Goal: Information Seeking & Learning: Learn about a topic

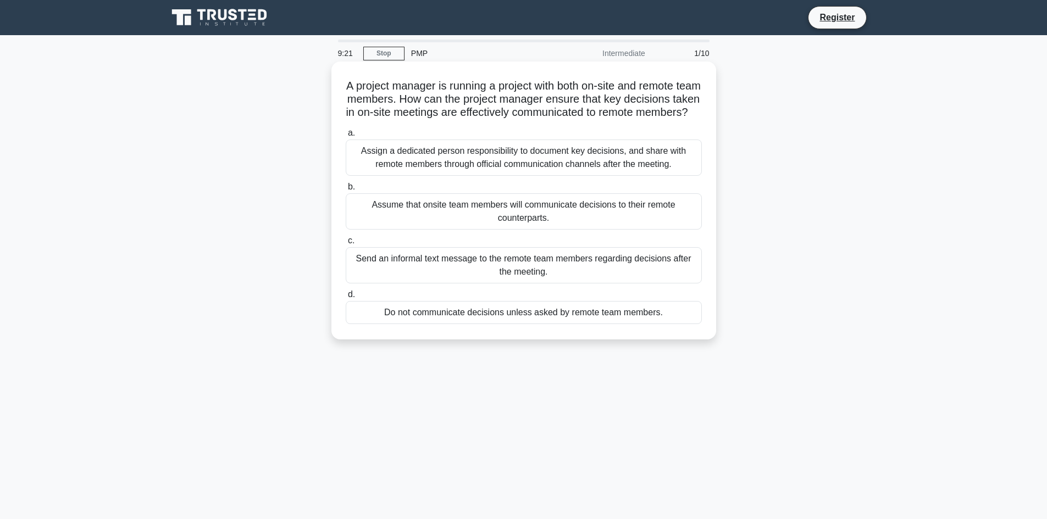
click at [438, 168] on div "Assign a dedicated person responsibility to document key decisions, and share w…" at bounding box center [524, 158] width 356 height 36
click at [346, 137] on input "a. Assign a dedicated person responsibility to document key decisions, and shar…" at bounding box center [346, 133] width 0 height 7
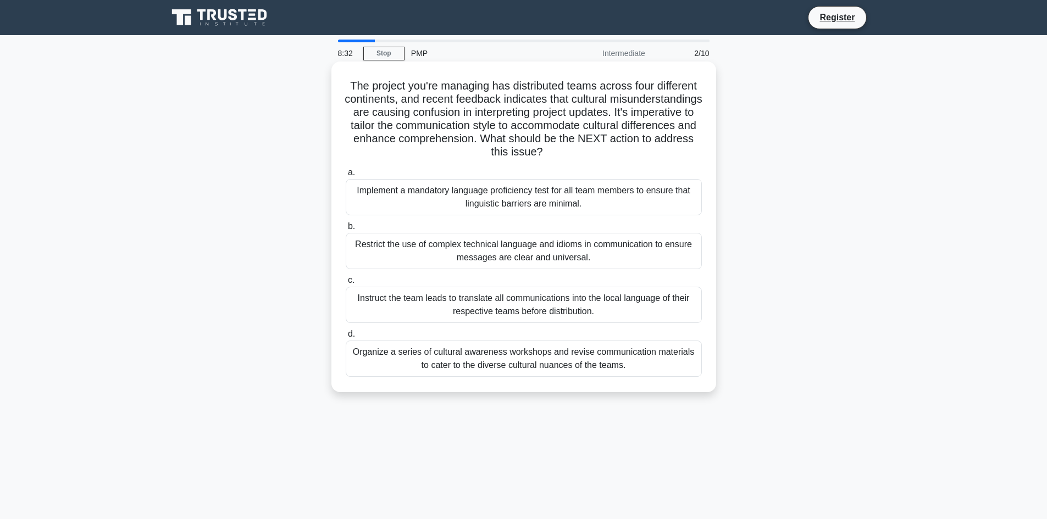
click at [462, 367] on div "Organize a series of cultural awareness workshops and revise communication mate…" at bounding box center [524, 359] width 356 height 36
click at [346, 338] on input "d. Organize a series of cultural awareness workshops and revise communication m…" at bounding box center [346, 334] width 0 height 7
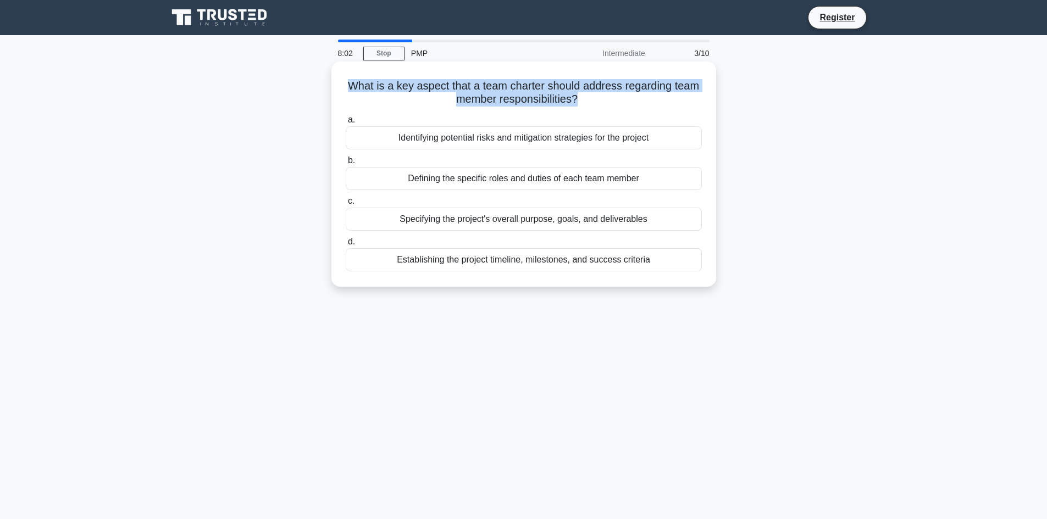
drag, startPoint x: 576, startPoint y: 98, endPoint x: 348, endPoint y: 82, distance: 228.6
click at [348, 82] on h5 "What is a key aspect that a team charter should address regarding team member r…" at bounding box center [524, 92] width 358 height 27
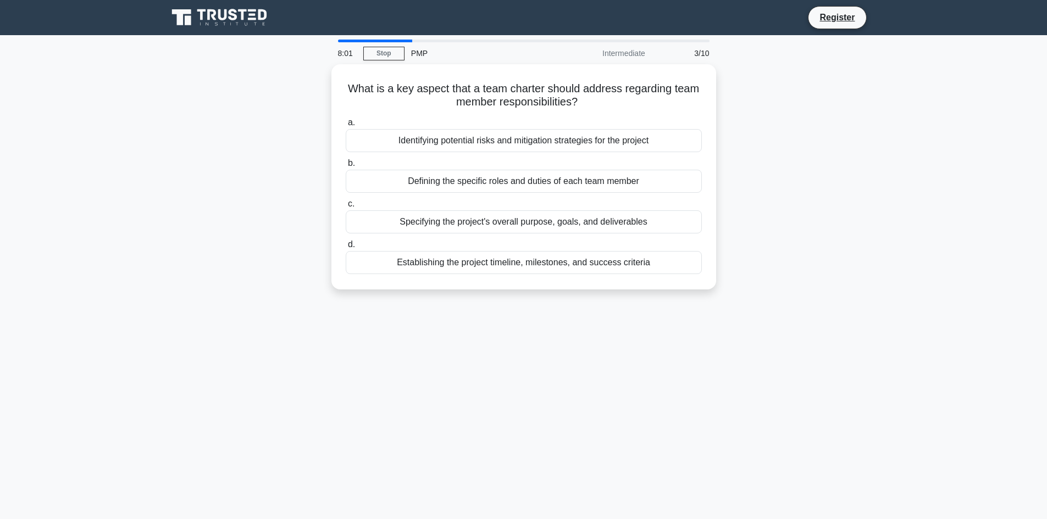
click at [790, 112] on div "What is a key aspect that a team charter should address regarding team member r…" at bounding box center [523, 183] width 725 height 238
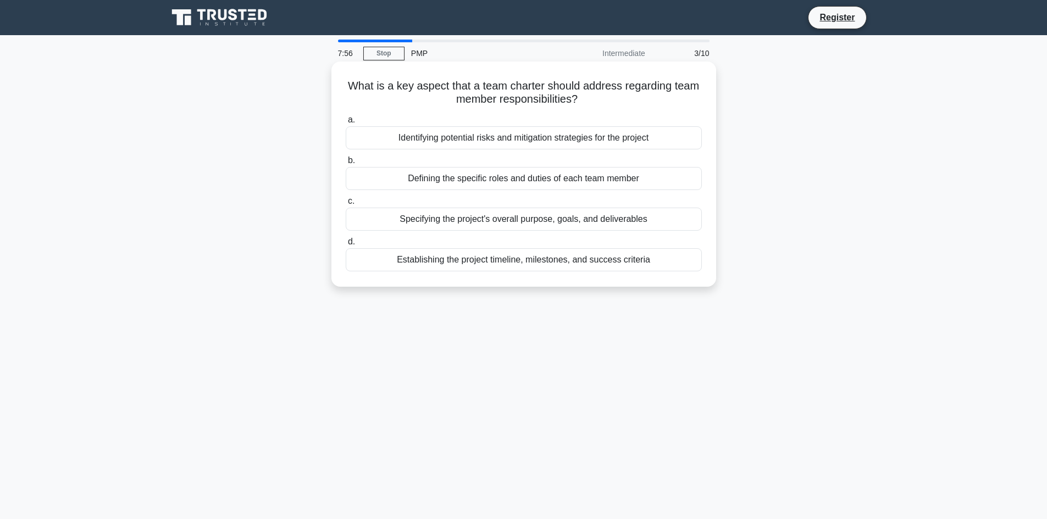
drag, startPoint x: 348, startPoint y: 87, endPoint x: 582, endPoint y: 104, distance: 234.1
click at [582, 104] on h5 "What is a key aspect that a team charter should address regarding team member r…" at bounding box center [524, 92] width 358 height 27
click at [615, 107] on h5 "What is a key aspect that a team charter should address regarding team member r…" at bounding box center [524, 92] width 358 height 27
drag, startPoint x: 584, startPoint y: 103, endPoint x: 347, endPoint y: 90, distance: 237.8
click at [347, 90] on h5 "What is a key aspect that a team charter should address regarding team member r…" at bounding box center [524, 92] width 358 height 27
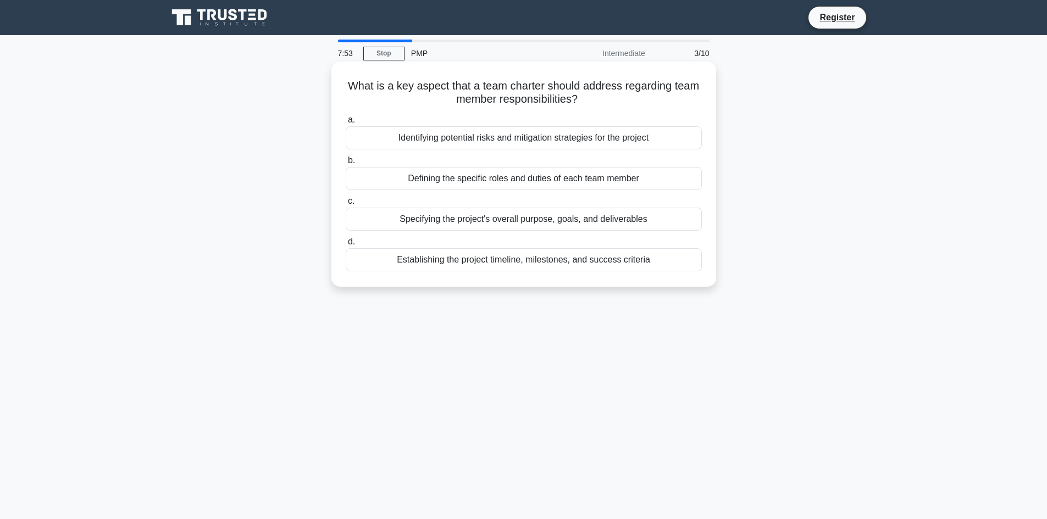
click at [599, 103] on h5 "What is a key aspect that a team charter should address regarding team member r…" at bounding box center [524, 92] width 358 height 27
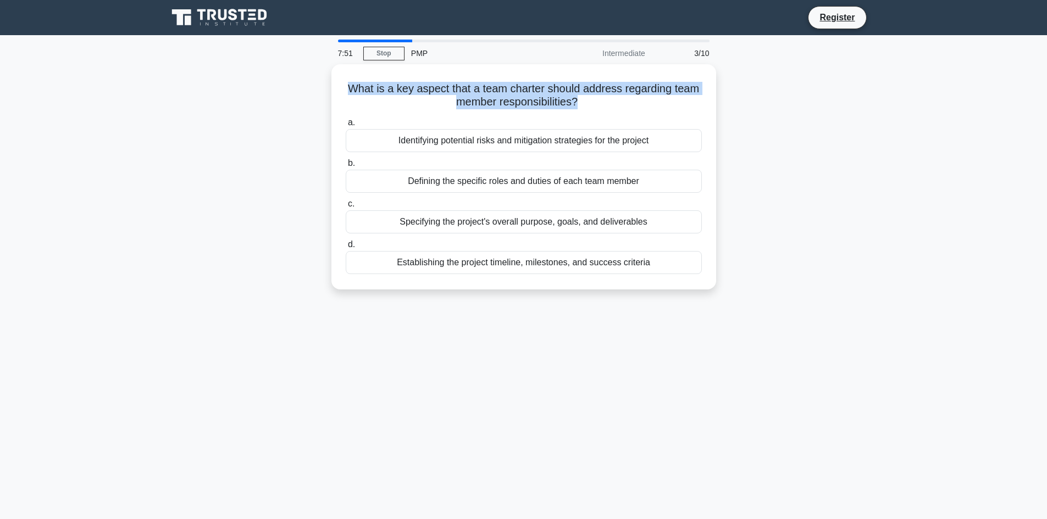
drag, startPoint x: 577, startPoint y: 103, endPoint x: 330, endPoint y: 90, distance: 247.1
click at [330, 90] on div "What is a key aspect that a team charter should address regarding team member r…" at bounding box center [523, 183] width 725 height 238
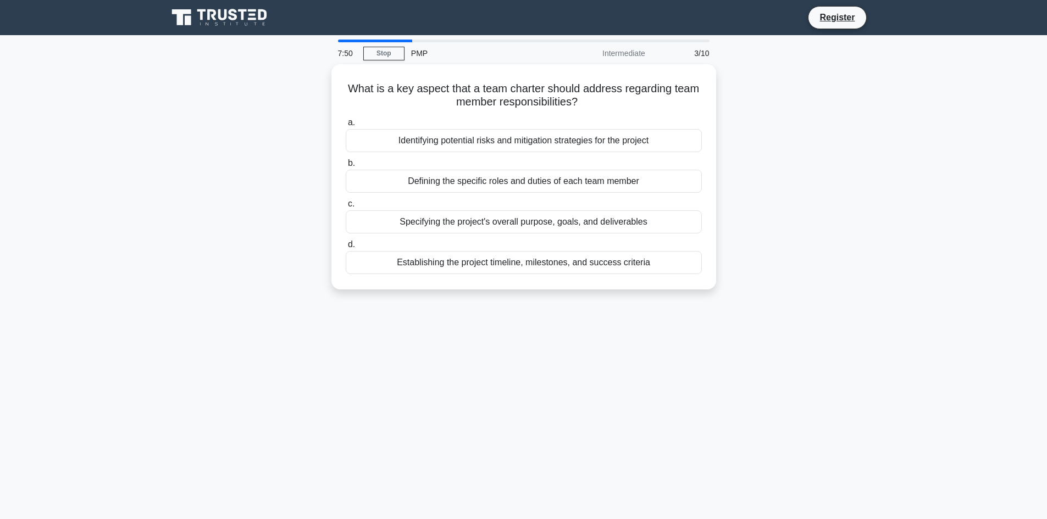
click at [820, 104] on div "What is a key aspect that a team charter should address regarding team member r…" at bounding box center [523, 183] width 725 height 238
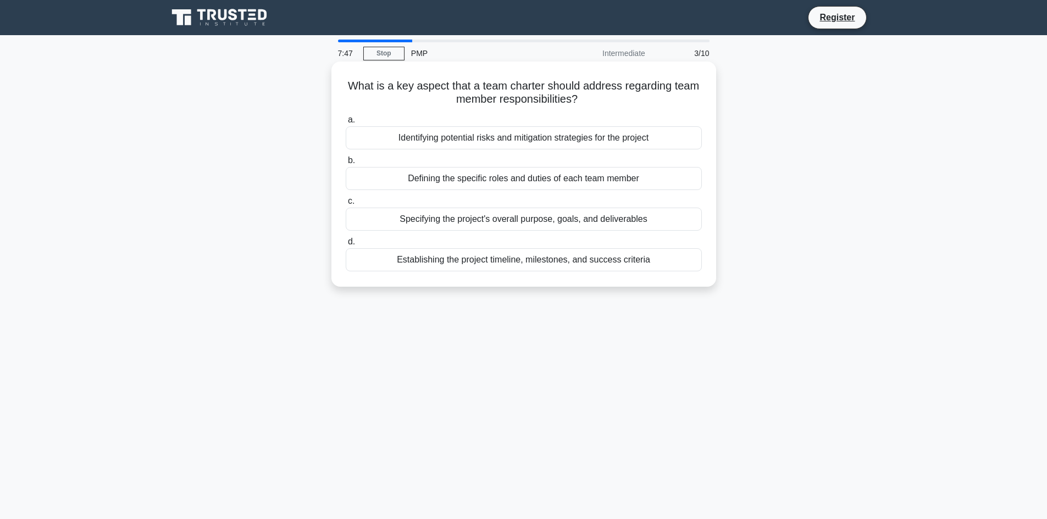
drag, startPoint x: 346, startPoint y: 86, endPoint x: 593, endPoint y: 94, distance: 247.9
click at [593, 94] on h5 "What is a key aspect that a team charter should address regarding team member r…" at bounding box center [524, 92] width 358 height 27
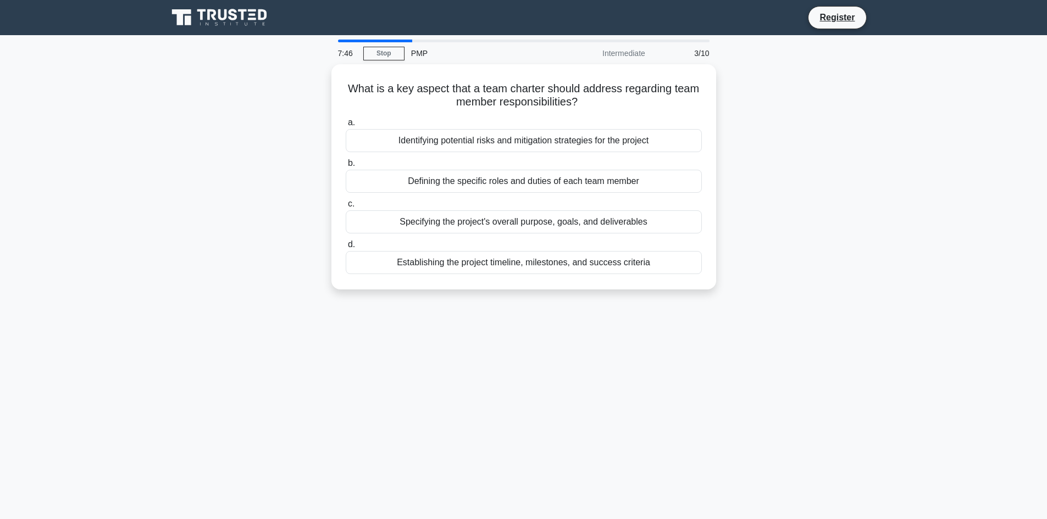
click at [821, 103] on div "What is a key aspect that a team charter should address regarding team member r…" at bounding box center [523, 183] width 725 height 238
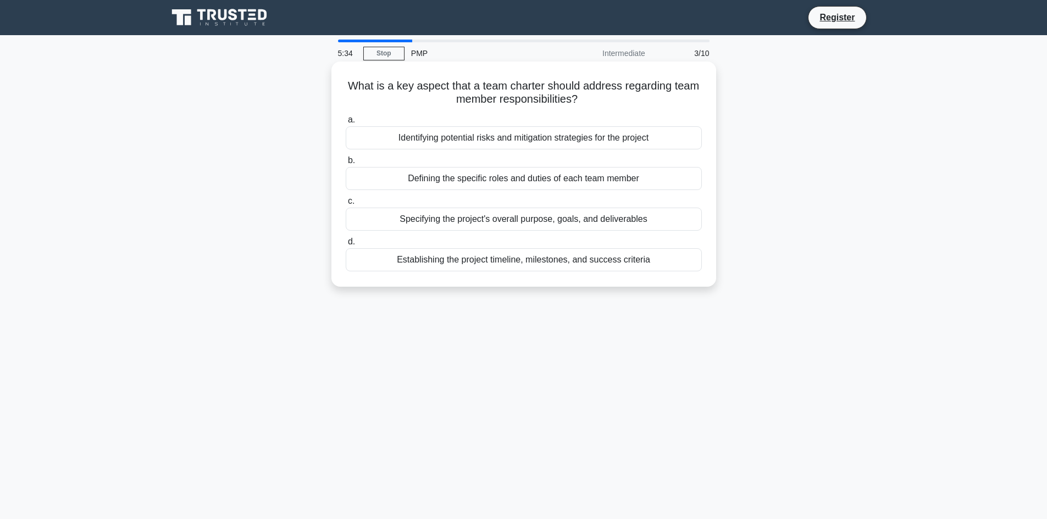
click at [570, 185] on div "Defining the specific roles and duties of each team member" at bounding box center [524, 178] width 356 height 23
click at [346, 164] on input "b. Defining the specific roles and duties of each team member" at bounding box center [346, 160] width 0 height 7
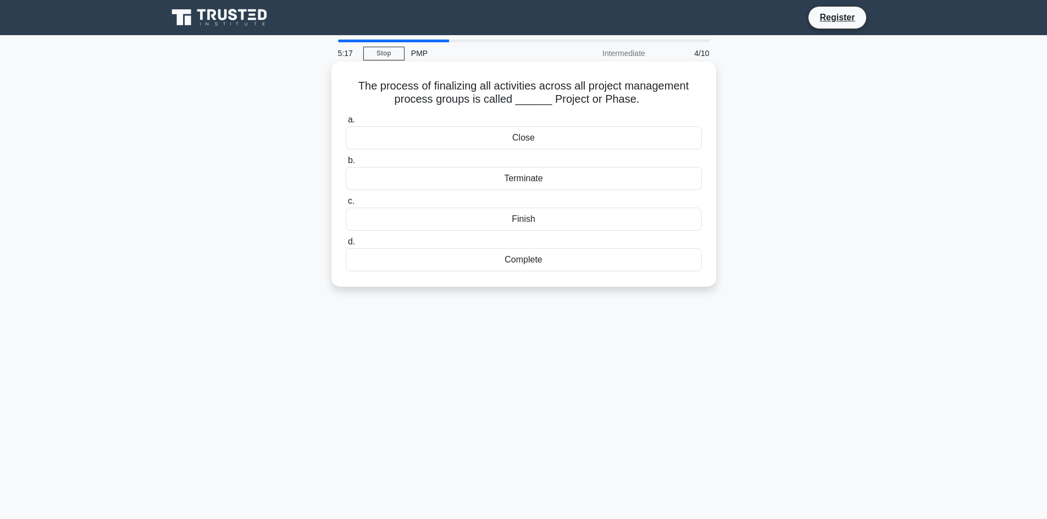
click at [523, 142] on div "Close" at bounding box center [524, 137] width 356 height 23
click at [346, 124] on input "a. Close" at bounding box center [346, 119] width 0 height 7
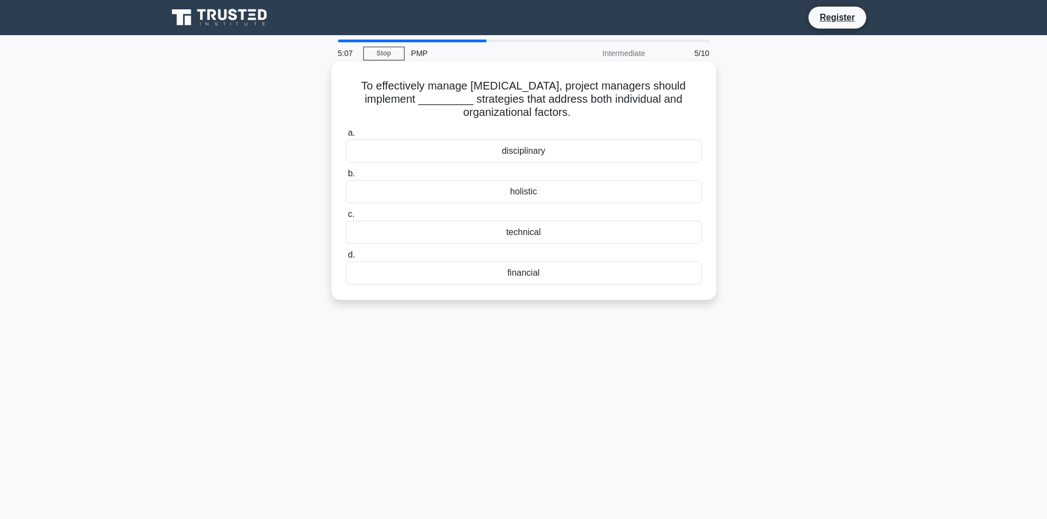
click at [540, 197] on div "holistic" at bounding box center [524, 191] width 356 height 23
click at [346, 177] on input "b. holistic" at bounding box center [346, 173] width 0 height 7
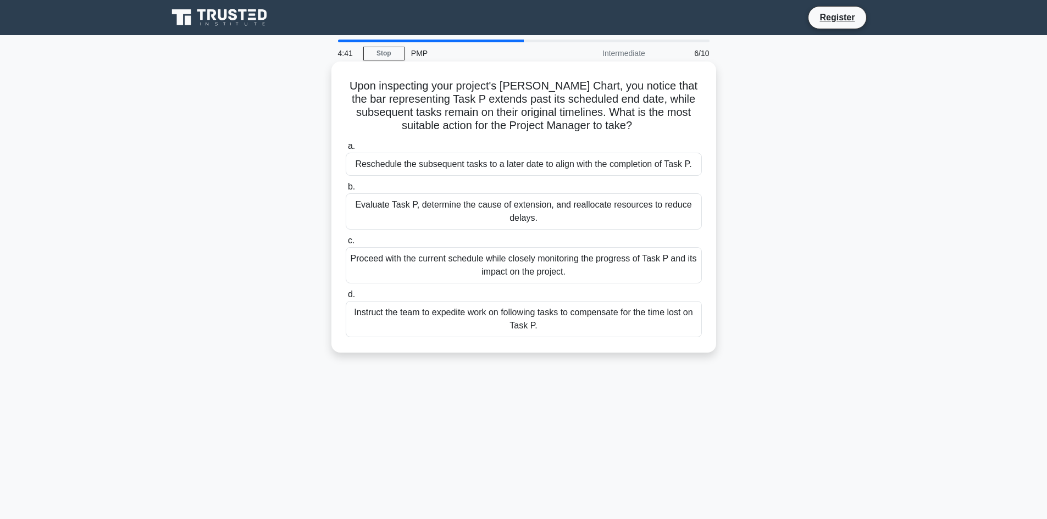
click at [529, 209] on div "Evaluate Task P, determine the cause of extension, and reallocate resources to …" at bounding box center [524, 211] width 356 height 36
click at [346, 191] on input "b. Evaluate Task P, determine the cause of extension, and reallocate resources …" at bounding box center [346, 187] width 0 height 7
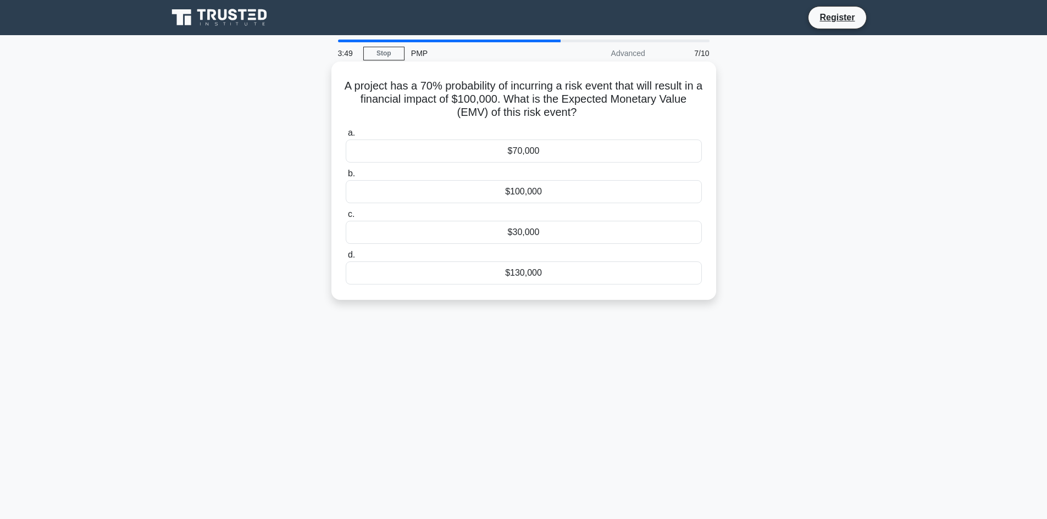
click at [531, 145] on div "$70,000" at bounding box center [524, 151] width 356 height 23
click at [346, 137] on input "a. $70,000" at bounding box center [346, 133] width 0 height 7
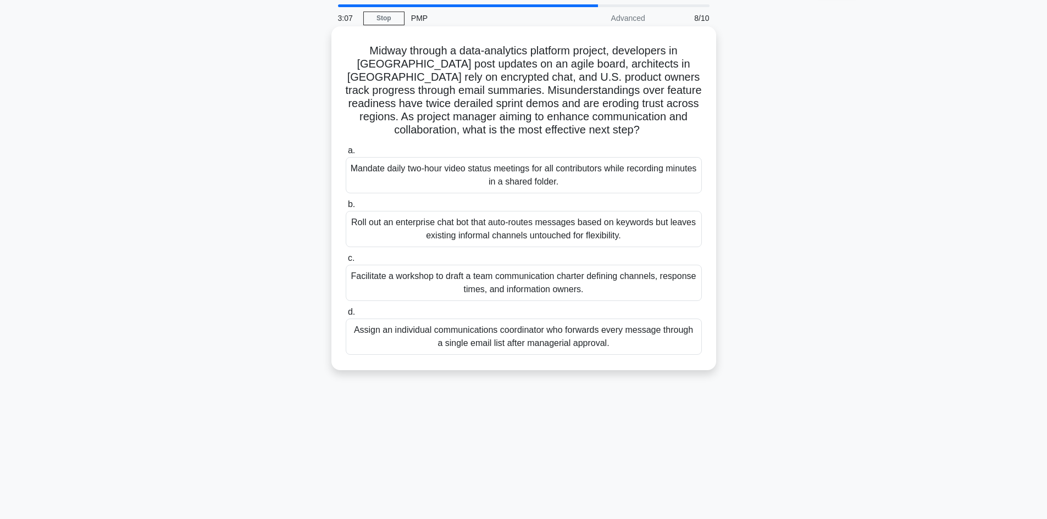
scroll to position [55, 0]
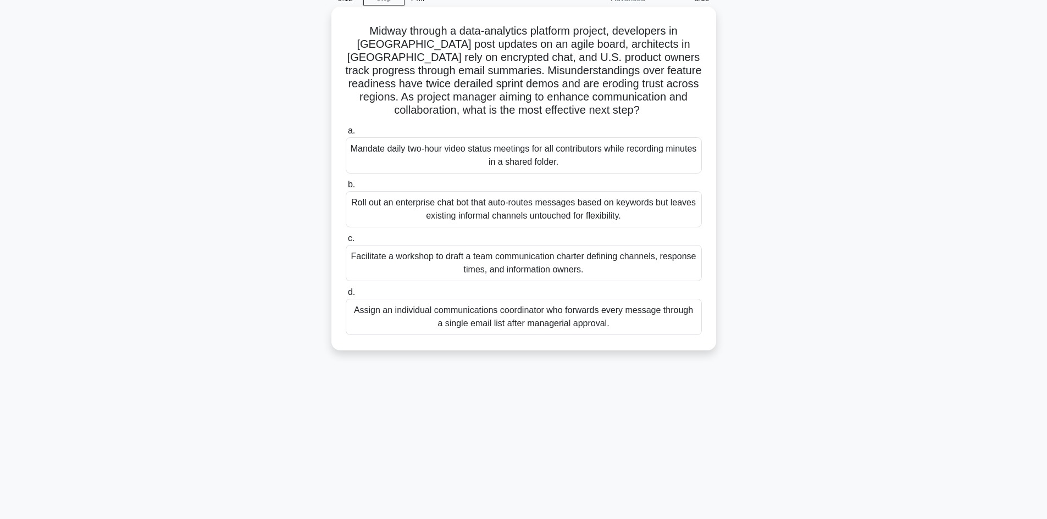
click at [511, 259] on div "Facilitate a workshop to draft a team communication charter defining channels, …" at bounding box center [524, 263] width 356 height 36
click at [346, 242] on input "c. Facilitate a workshop to draft a team communication charter defining channel…" at bounding box center [346, 238] width 0 height 7
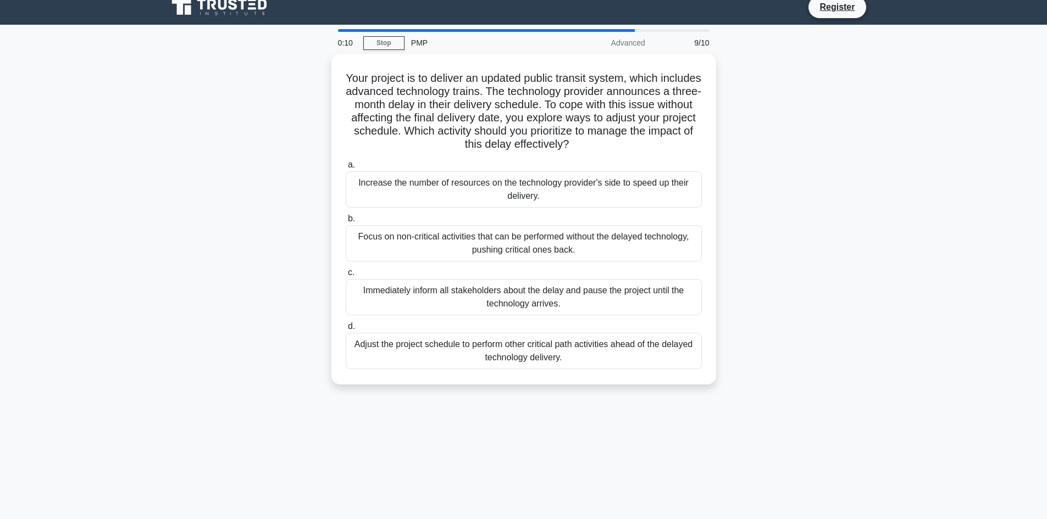
scroll to position [0, 0]
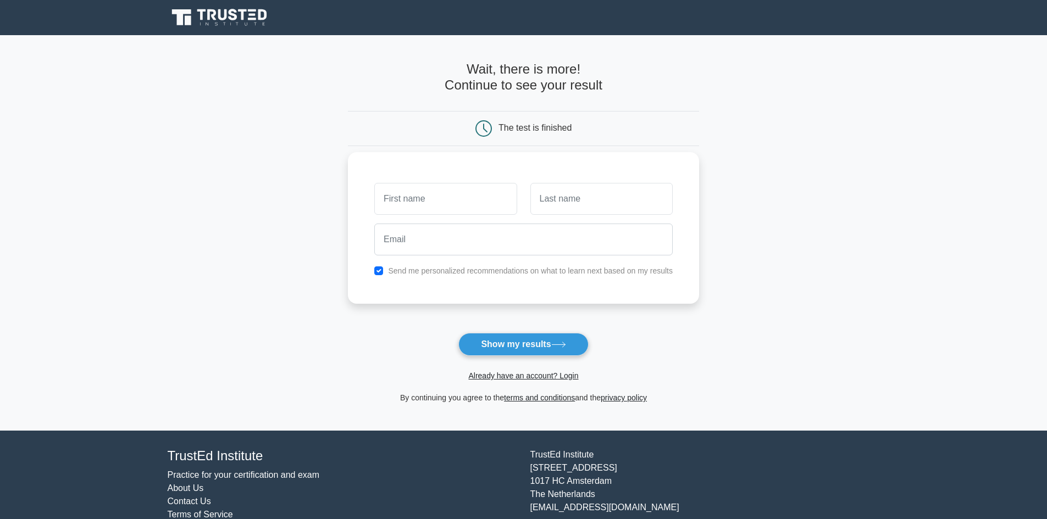
click at [453, 199] on input "text" at bounding box center [445, 199] width 142 height 32
type input "Ritika"
type input "Singh"
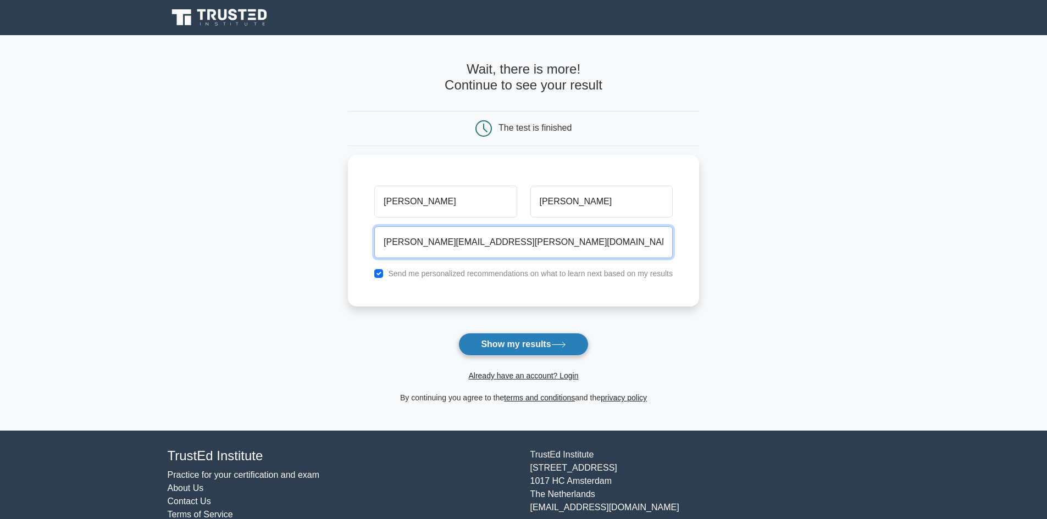
type input "ritika.singh@mahabank.co.in"
click at [526, 343] on button "Show my results" at bounding box center [523, 344] width 130 height 23
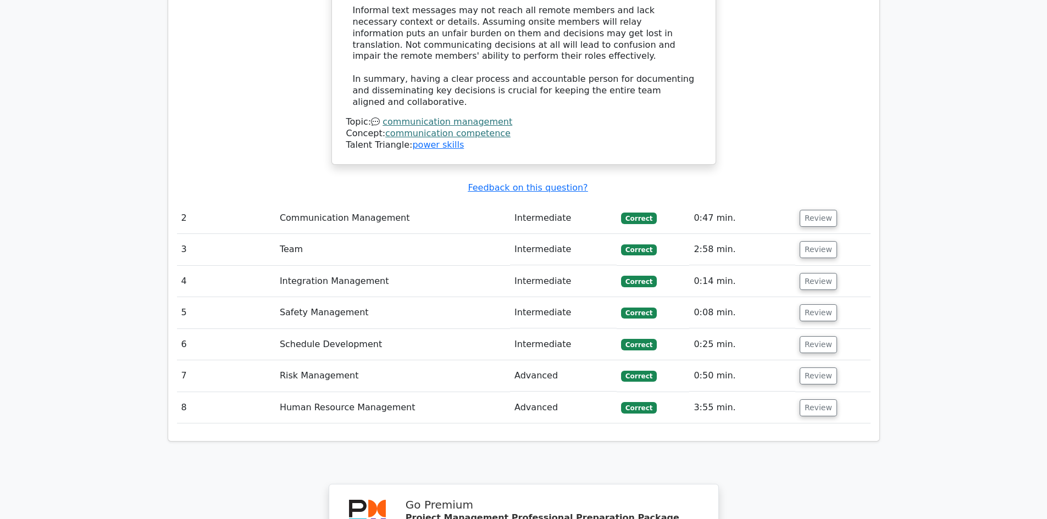
scroll to position [1429, 0]
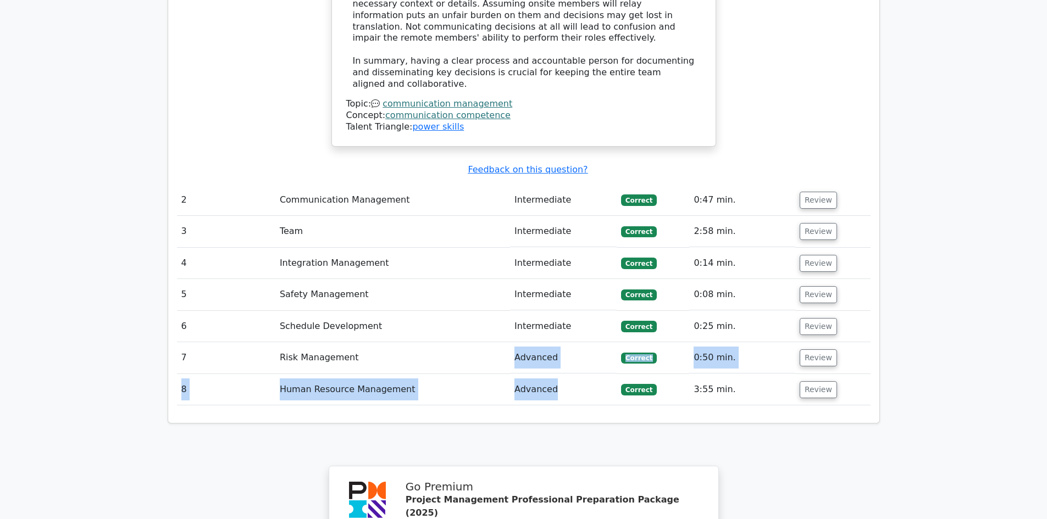
drag, startPoint x: 569, startPoint y: 325, endPoint x: 502, endPoint y: 293, distance: 75.0
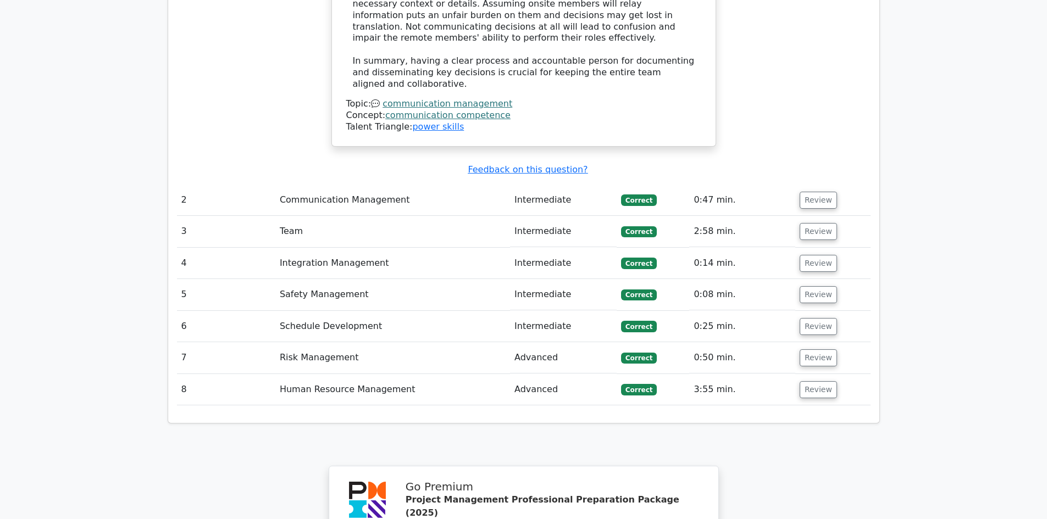
click at [763, 374] on td "3:55 min." at bounding box center [741, 389] width 105 height 31
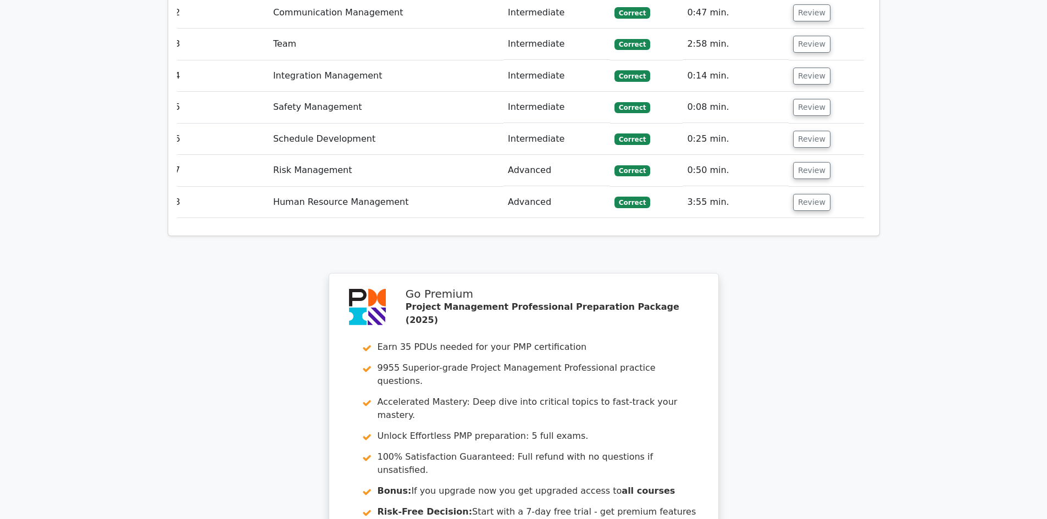
scroll to position [1807, 0]
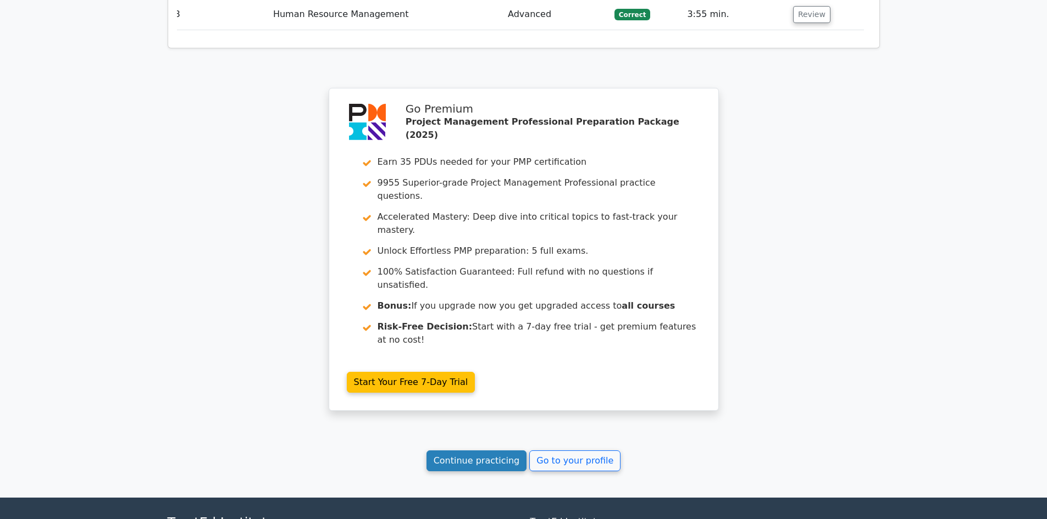
click at [492, 451] on link "Continue practicing" at bounding box center [476, 461] width 101 height 21
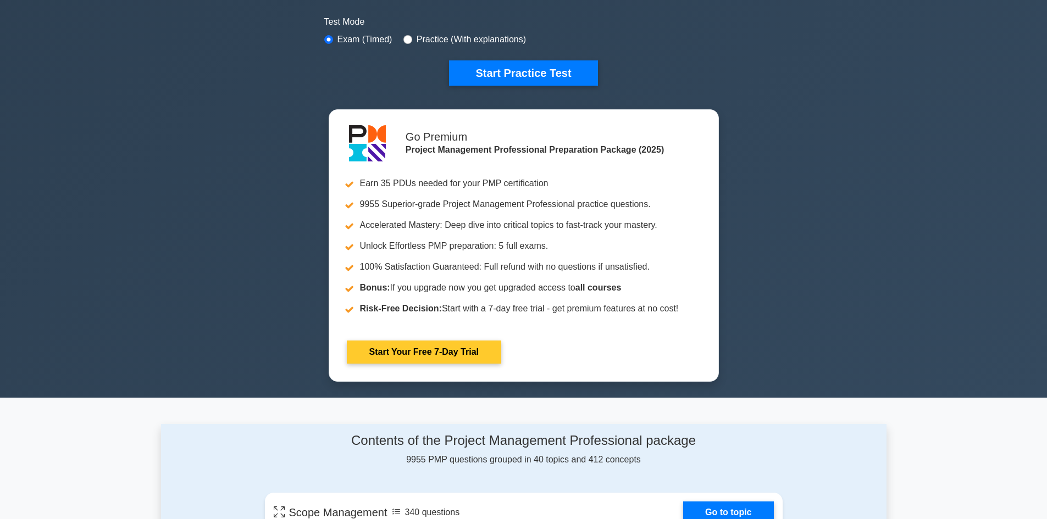
scroll to position [330, 0]
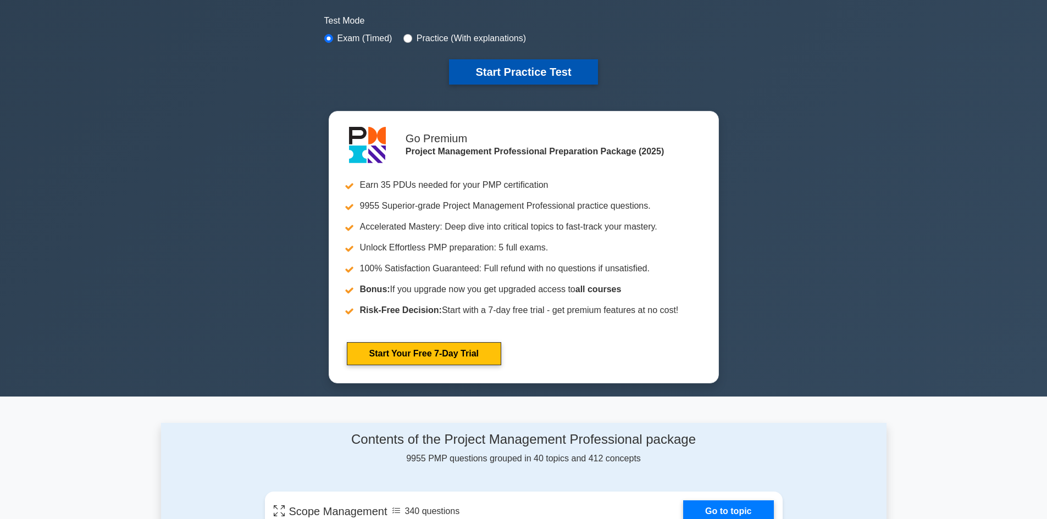
click at [532, 70] on button "Start Practice Test" at bounding box center [523, 71] width 148 height 25
